Goal: Transaction & Acquisition: Book appointment/travel/reservation

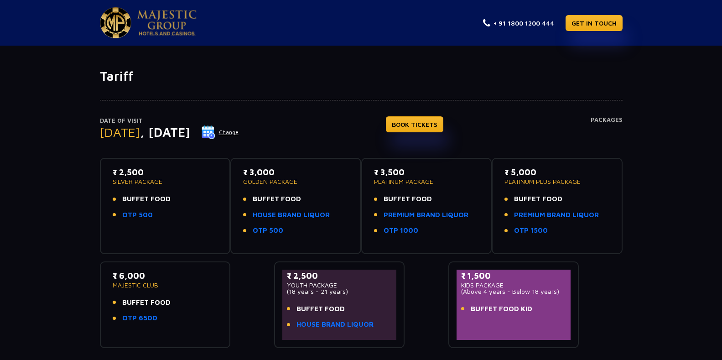
click at [239, 130] on button "Change" at bounding box center [220, 132] width 38 height 15
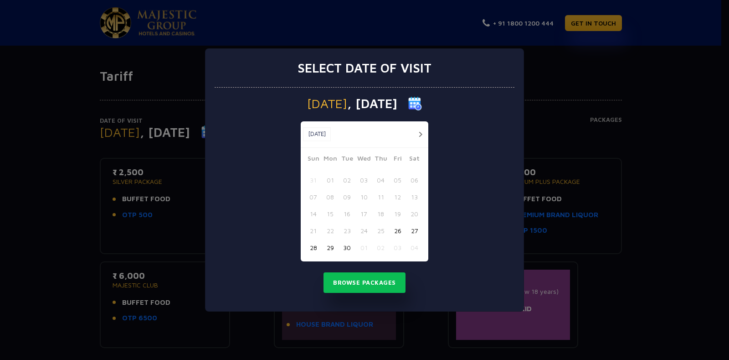
click at [419, 134] on button "button" at bounding box center [420, 134] width 11 height 11
click at [395, 245] on button "31" at bounding box center [397, 247] width 17 height 17
click at [370, 285] on button "Browse Packages" at bounding box center [365, 282] width 82 height 21
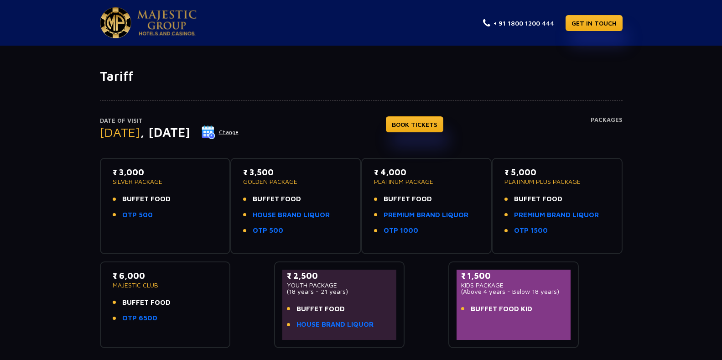
click at [239, 132] on button "Change" at bounding box center [220, 132] width 38 height 15
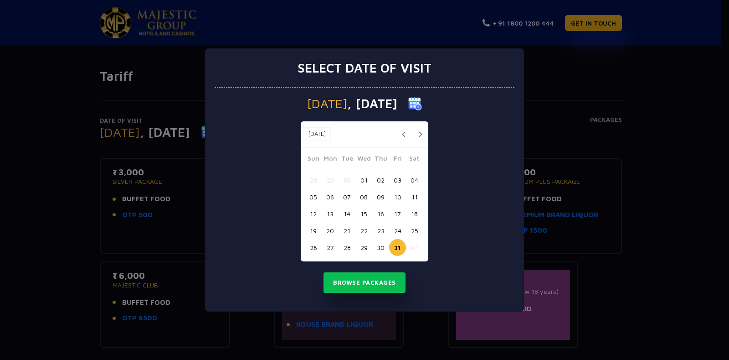
click at [380, 247] on button "30" at bounding box center [380, 247] width 17 height 17
click at [367, 283] on button "Browse Packages" at bounding box center [365, 282] width 82 height 21
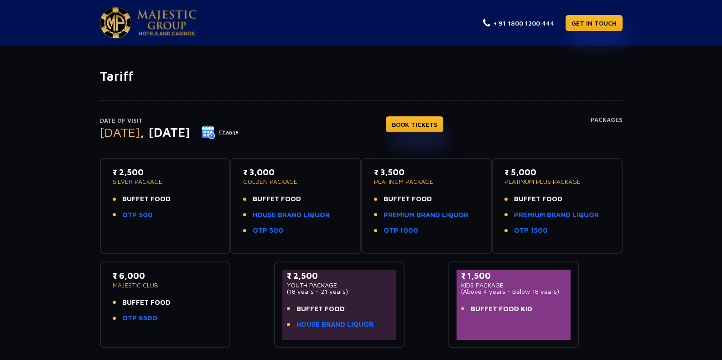
drag, startPoint x: 165, startPoint y: 183, endPoint x: 117, endPoint y: 180, distance: 48.0
click at [117, 180] on p "SILVER PACKAGE" at bounding box center [165, 181] width 105 height 6
drag, startPoint x: 111, startPoint y: 181, endPoint x: 155, endPoint y: 78, distance: 111.1
click at [151, 177] on div "₹ 2,500 SILVER PACKAGE BUFFET FOOD OTP 500" at bounding box center [165, 206] width 114 height 80
